Goal: Transaction & Acquisition: Purchase product/service

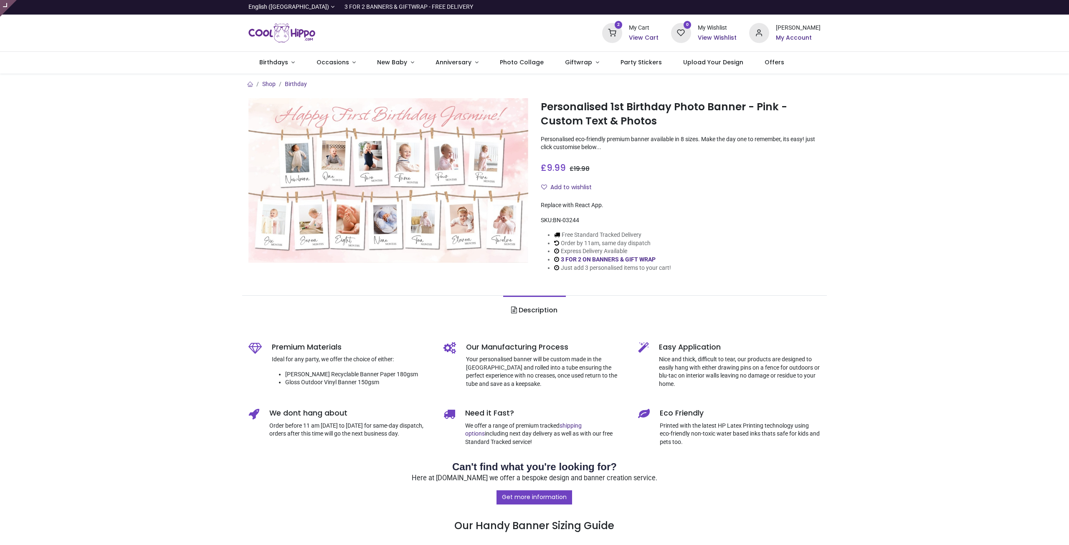
type input "**********"
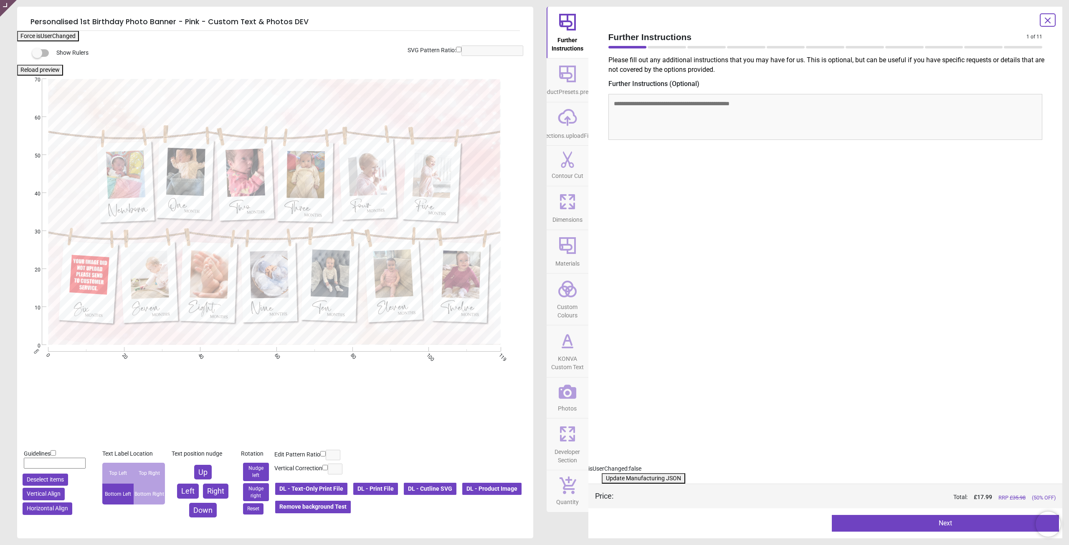
click at [380, 487] on button "DL - Print File" at bounding box center [375, 489] width 46 height 14
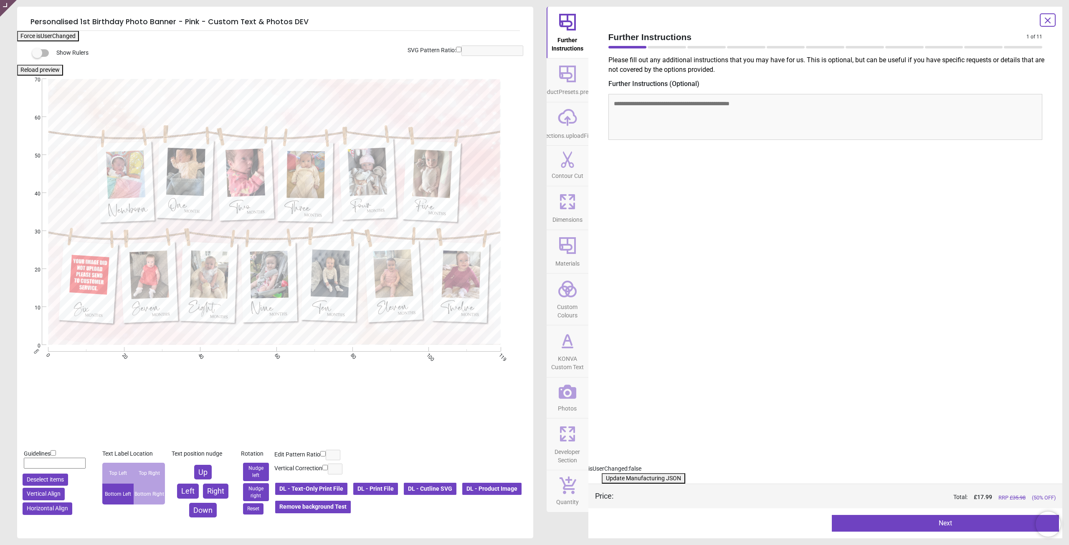
click at [461, 496] on button "DL - Product Image" at bounding box center [491, 489] width 61 height 14
click at [566, 410] on span "Photos" at bounding box center [567, 406] width 19 height 13
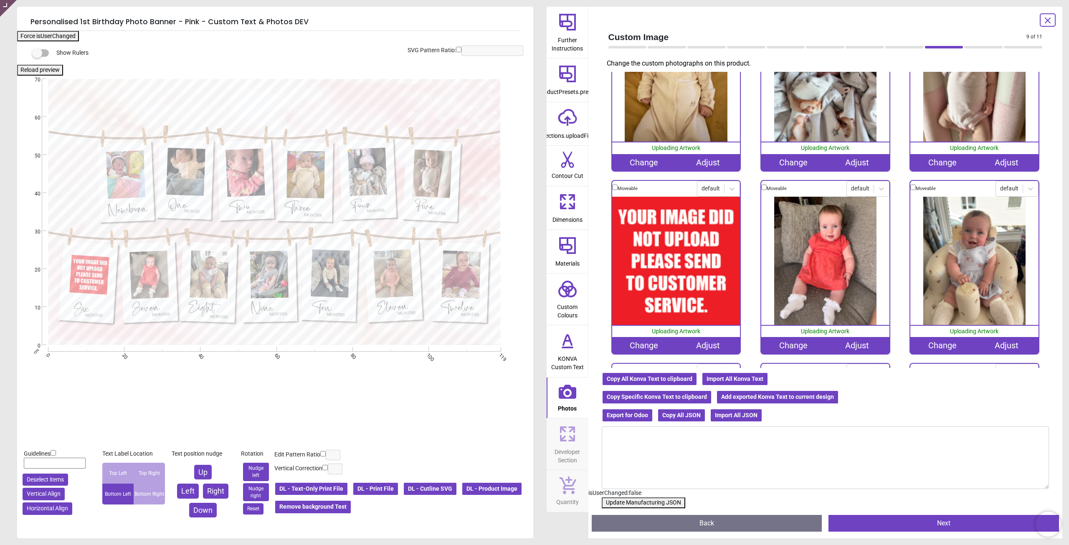
scroll to position [334, 0]
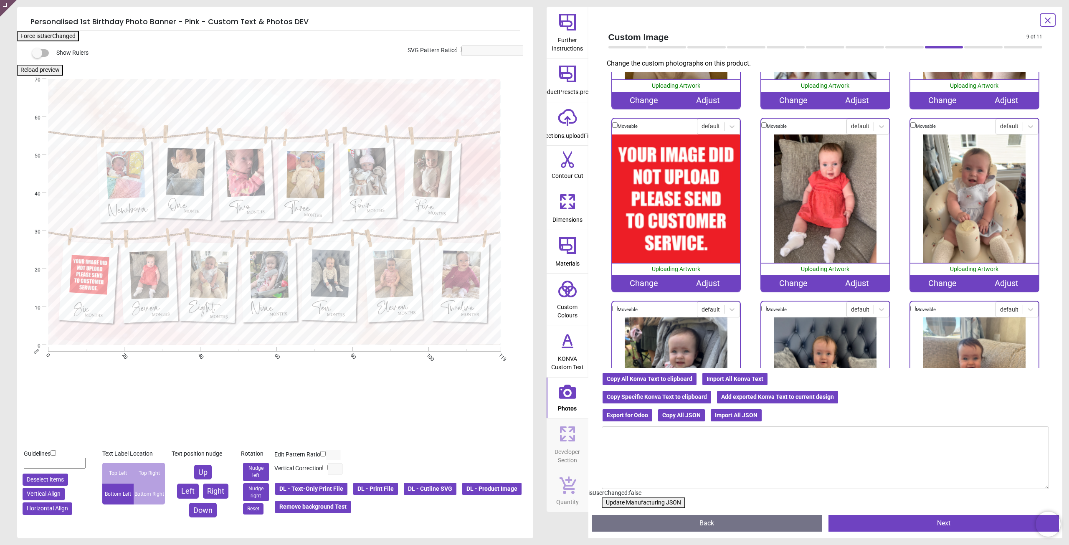
click at [635, 282] on div "Change" at bounding box center [644, 283] width 64 height 17
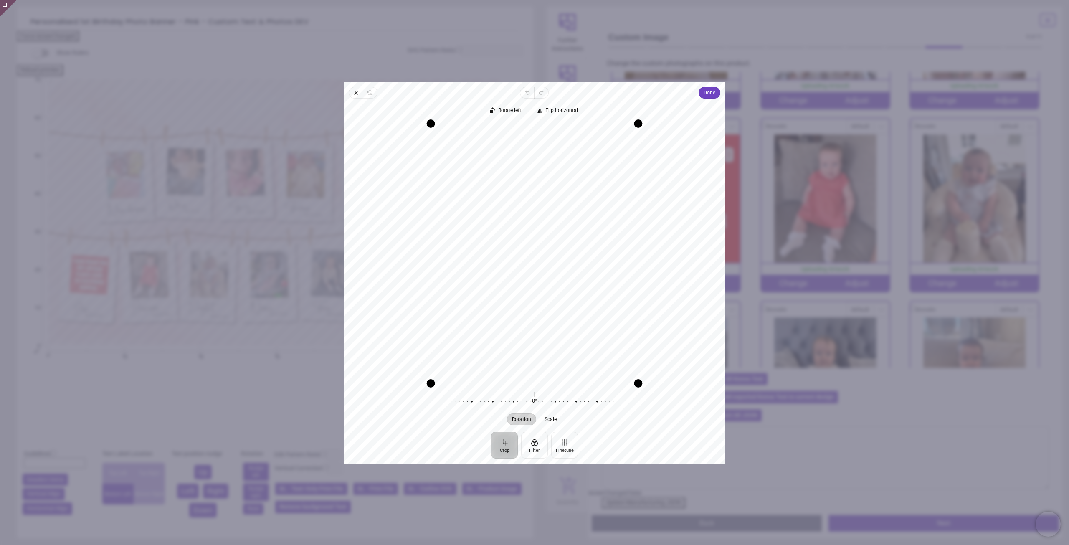
click at [584, 202] on div "Recenter" at bounding box center [534, 253] width 368 height 260
click at [713, 96] on span "Done" at bounding box center [709, 93] width 12 height 10
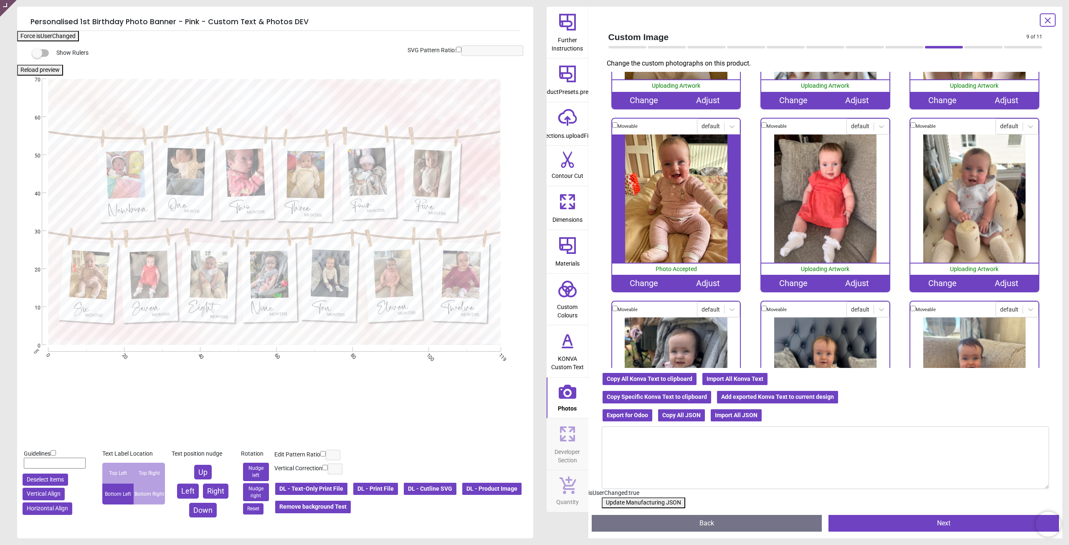
click at [649, 503] on button "Update Manufacturing JSON" at bounding box center [643, 502] width 83 height 11
click at [647, 503] on button "Update Manufacturing JSON" at bounding box center [643, 502] width 83 height 11
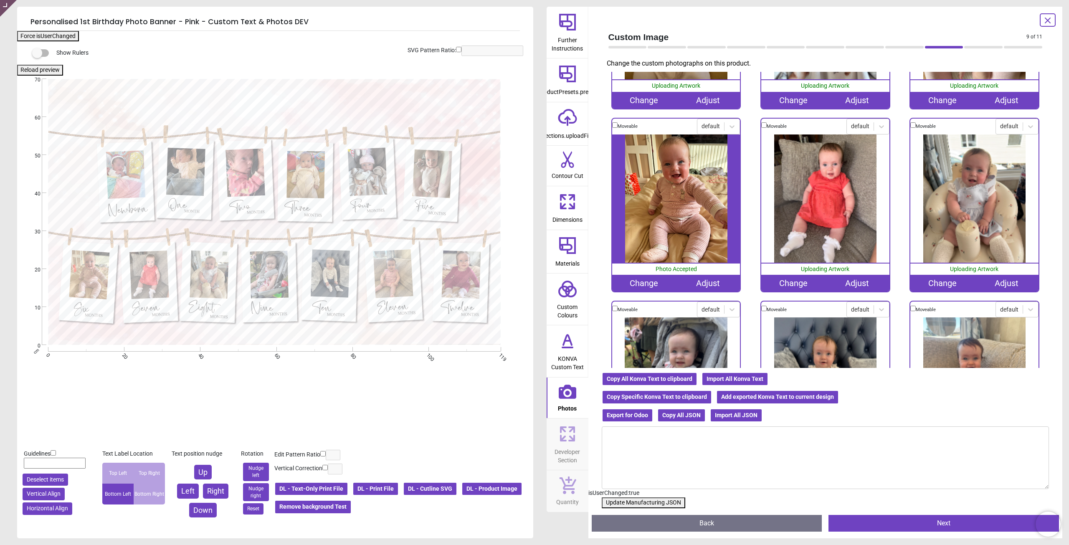
click at [647, 503] on button "Update Manufacturing JSON" at bounding box center [643, 502] width 83 height 11
